Goal: Find specific page/section: Find specific page/section

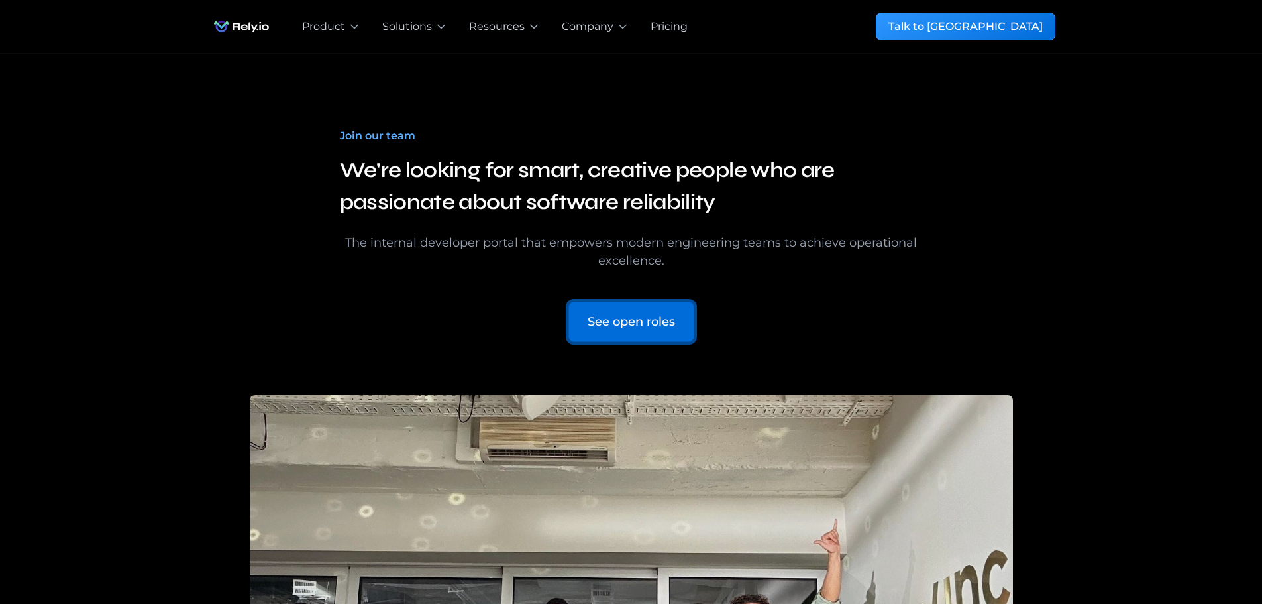
click at [641, 322] on div "See open roles" at bounding box center [631, 322] width 87 height 18
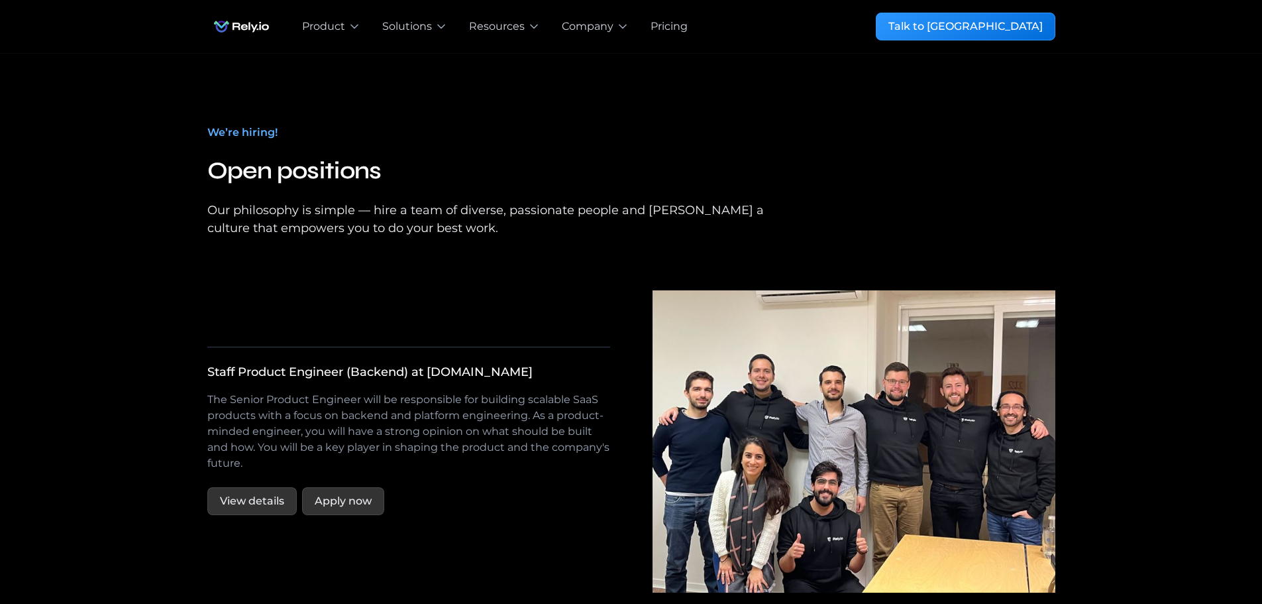
scroll to position [2245, 0]
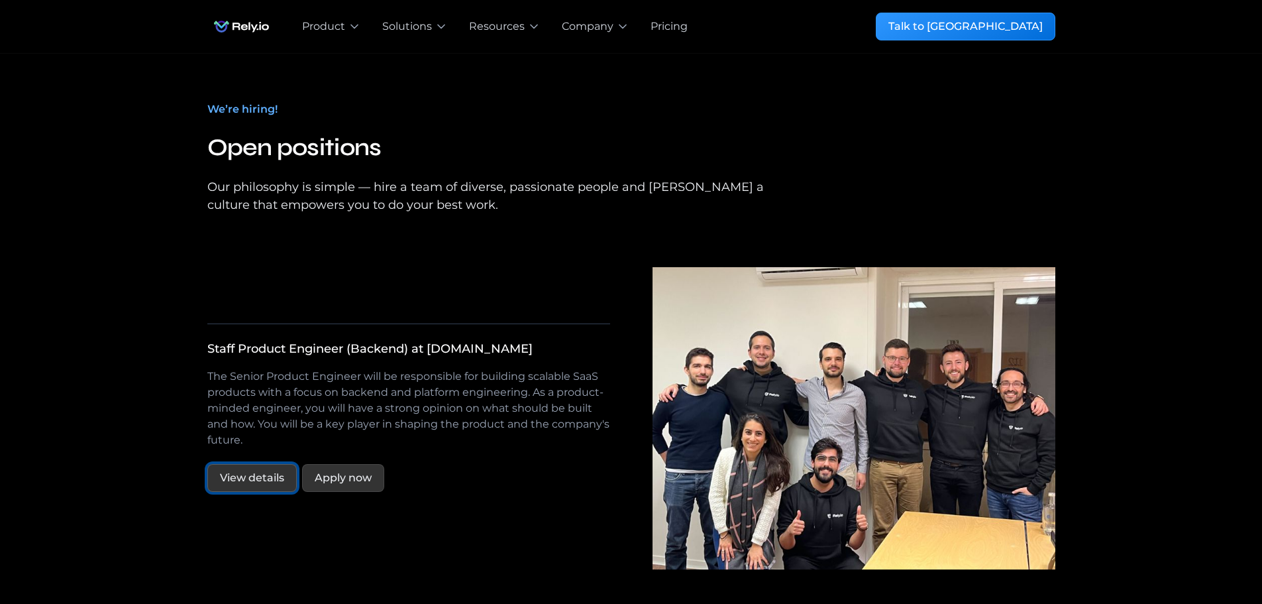
click at [256, 468] on link "View details" at bounding box center [251, 478] width 89 height 28
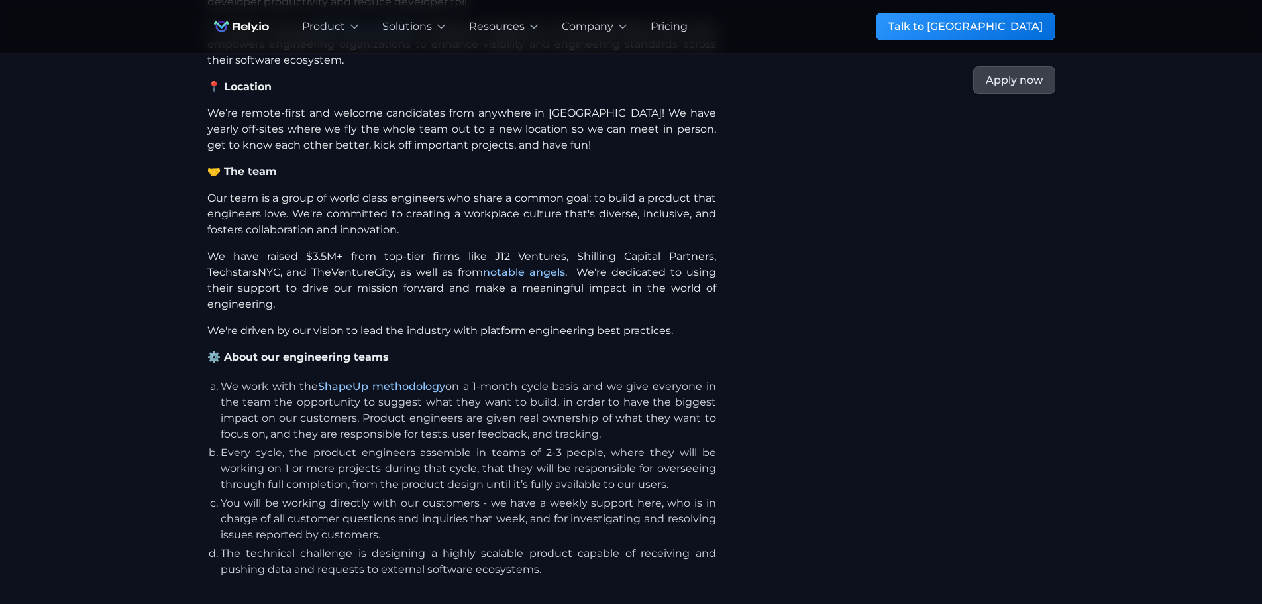
scroll to position [464, 0]
